Goal: Book appointment/travel/reservation

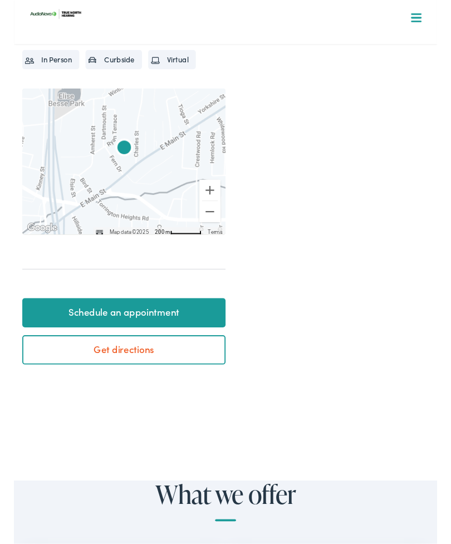
scroll to position [326, 0]
click at [129, 332] on link "Schedule an appointment" at bounding box center [117, 333] width 217 height 31
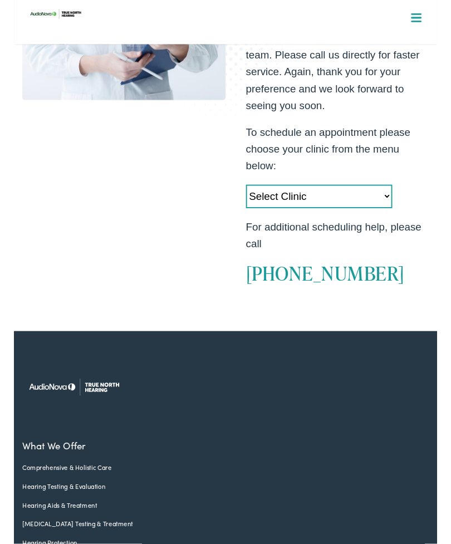
scroll to position [279, 0]
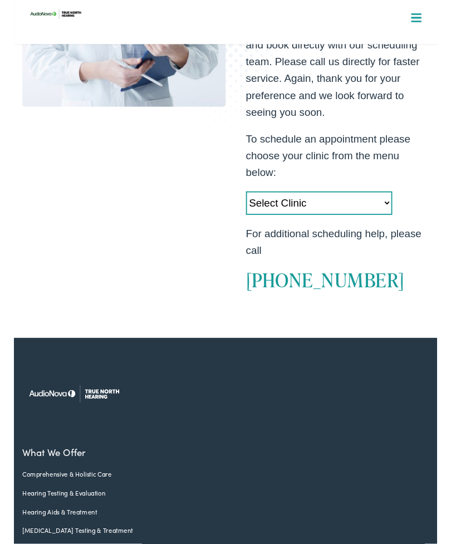
click at [390, 217] on select "Select Clinic Acton-MA-AudioNova 525 Main Street Topsham-ME-AudioNova 44 Elm St…" at bounding box center [325, 216] width 156 height 25
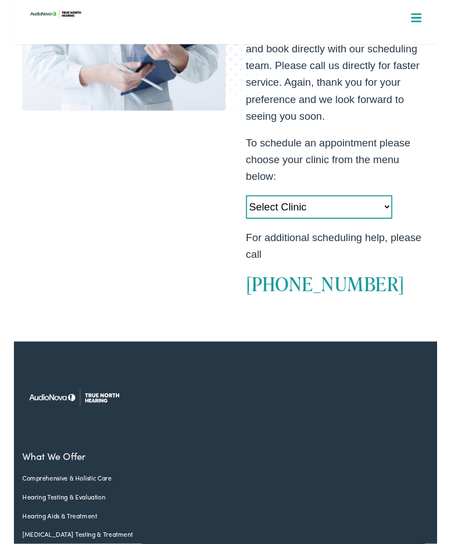
scroll to position [276, 0]
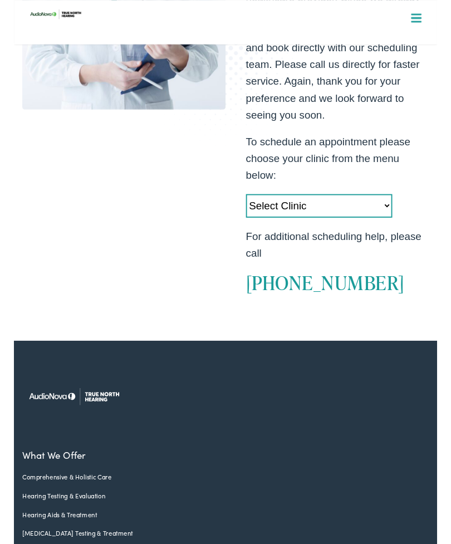
click at [389, 222] on select "Select Clinic Acton-MA-AudioNova 525 Main Street Topsham-ME-AudioNova 44 Elm St…" at bounding box center [325, 219] width 156 height 25
click at [394, 218] on select "Select Clinic Acton-MA-AudioNova 525 Main Street Topsham-ME-AudioNova 44 Elm St…" at bounding box center [325, 219] width 156 height 25
click at [169, 267] on div "EXISTING PATIENTS Welcome back! How can we help? Thank you for choosing TRUE NO…" at bounding box center [225, 85] width 433 height 478
click at [390, 220] on select "Select Clinic Acton-MA-AudioNova 525 Main Street Topsham-ME-AudioNova 44 Elm St…" at bounding box center [325, 219] width 156 height 25
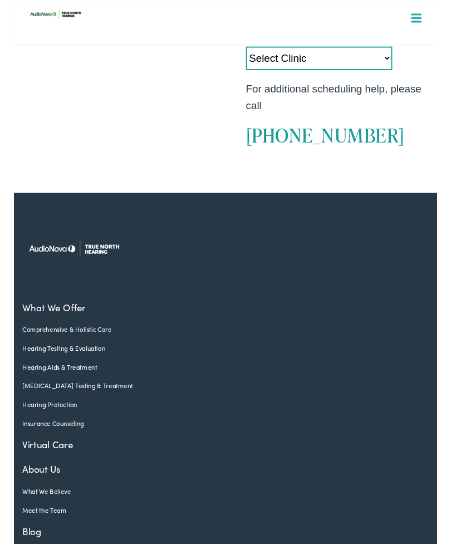
scroll to position [433, 0]
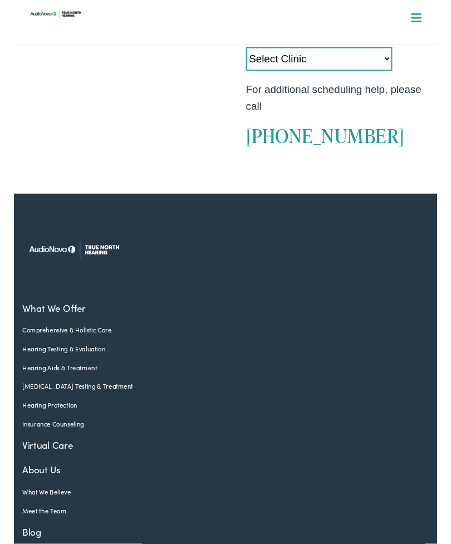
click at [336, 64] on select "Select Clinic Acton-MA-AudioNova 525 Main Street Topsham-ME-AudioNova 44 Elm St…" at bounding box center [325, 63] width 156 height 25
click at [343, 72] on select "Select Clinic Acton-MA-AudioNova 525 Main Street Topsham-ME-AudioNova 44 Elm St…" at bounding box center [325, 62] width 156 height 25
select select "https://truenorth.alpacaaudiology.com/locations/torrington-ct/"
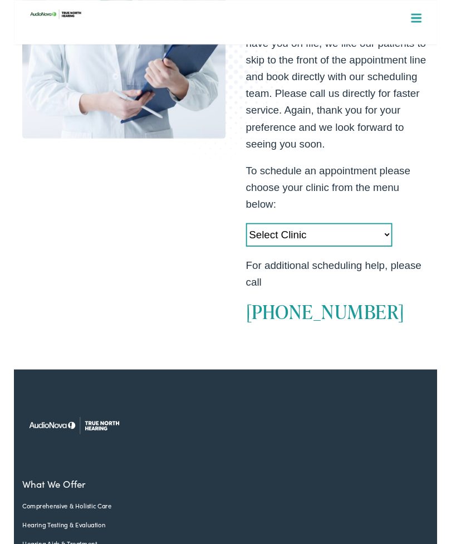
scroll to position [245, 0]
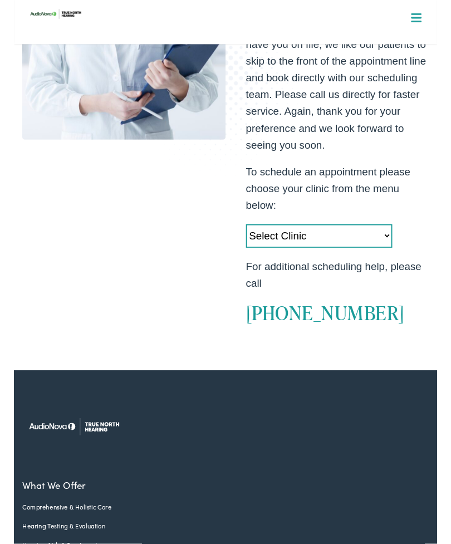
click at [333, 248] on select "Select Clinic Acton-MA-AudioNova 525 Main Street Topsham-ME-AudioNova 44 Elm St…" at bounding box center [325, 251] width 156 height 25
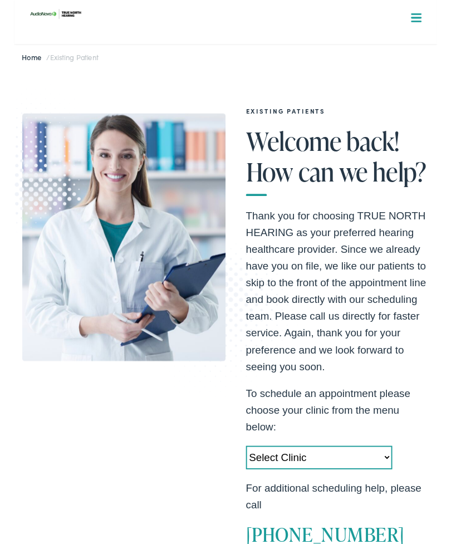
scroll to position [0, 0]
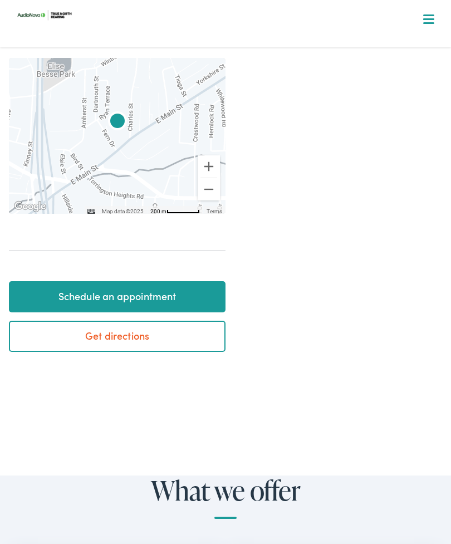
click at [309, 281] on div "Prev Next 1 2 3 4 5 6" at bounding box center [352, 48] width 180 height 667
